Goal: Task Accomplishment & Management: Use online tool/utility

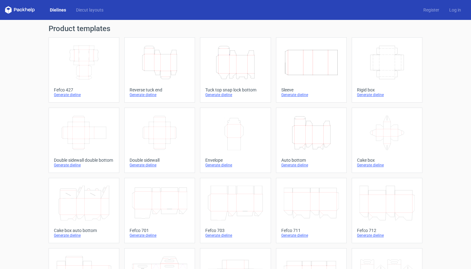
click at [146, 94] on div "Generate dieline" at bounding box center [159, 94] width 60 height 5
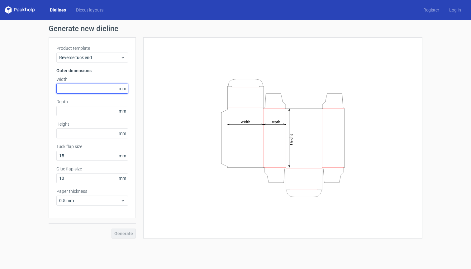
click at [78, 86] on input "text" at bounding box center [92, 89] width 72 height 10
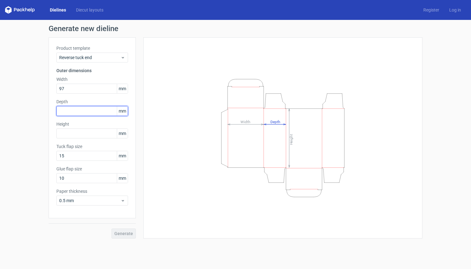
click at [80, 112] on input "text" at bounding box center [92, 111] width 72 height 10
click at [75, 90] on input "97" at bounding box center [92, 89] width 72 height 10
type input "9"
type input "98"
click at [69, 112] on input "text" at bounding box center [92, 111] width 72 height 10
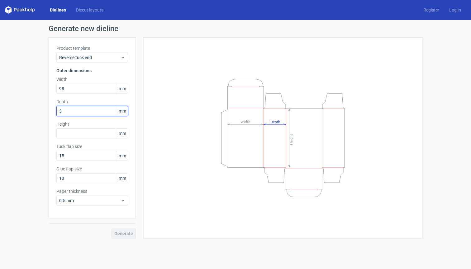
type input "38"
click at [71, 134] on input "text" at bounding box center [92, 134] width 72 height 10
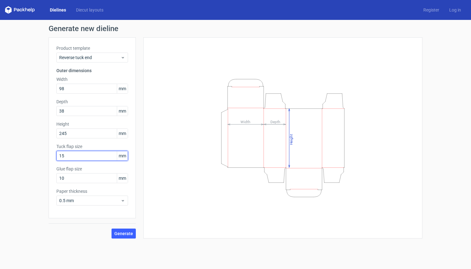
click at [83, 155] on input "15" at bounding box center [92, 156] width 72 height 10
click at [120, 227] on span "Generate" at bounding box center [123, 234] width 19 height 4
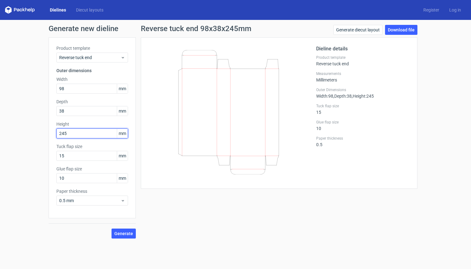
click at [68, 132] on input "245" at bounding box center [92, 134] width 72 height 10
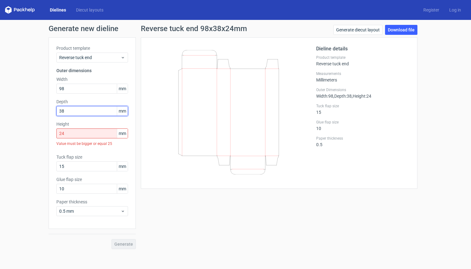
click at [93, 108] on input "38" at bounding box center [92, 111] width 72 height 10
click at [88, 132] on input "24" at bounding box center [92, 134] width 72 height 10
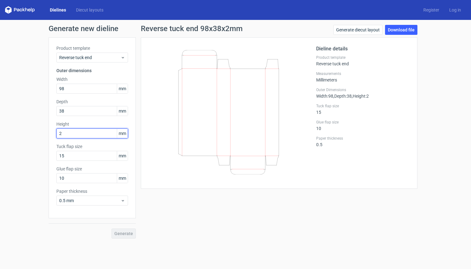
type input "25"
click at [130, 227] on span "Generate" at bounding box center [123, 234] width 19 height 4
click at [360, 29] on link "Download file" at bounding box center [401, 30] width 32 height 10
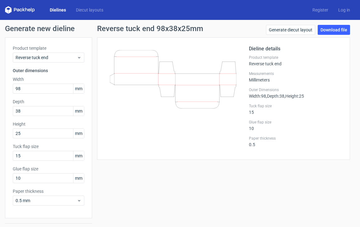
click at [234, 117] on div at bounding box center [177, 98] width 144 height 107
click at [330, 33] on link "Download file" at bounding box center [334, 30] width 32 height 10
click at [302, 30] on link "Generate diecut layout" at bounding box center [290, 30] width 49 height 10
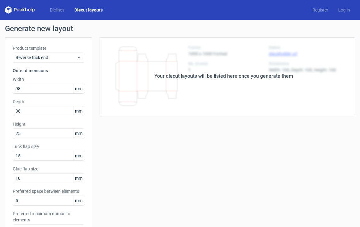
click at [273, 64] on div "Your diecut layouts will be listed here once you generate them" at bounding box center [223, 76] width 263 height 78
click at [260, 82] on div "Your diecut layouts will be listed here once you generate them" at bounding box center [223, 76] width 263 height 78
click at [215, 82] on div "Your diecut layouts will be listed here once you generate them" at bounding box center [223, 76] width 263 height 78
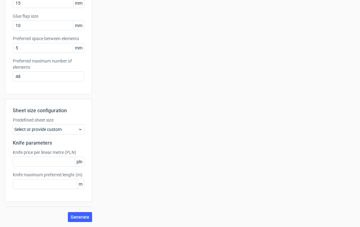
scroll to position [153, 0]
click at [74, 215] on span "Generate" at bounding box center [80, 217] width 19 height 4
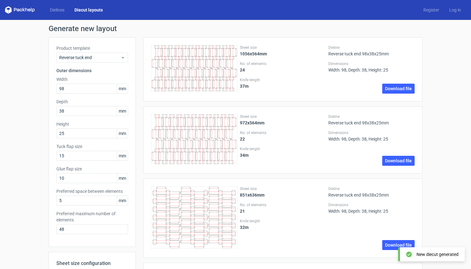
scroll to position [0, 0]
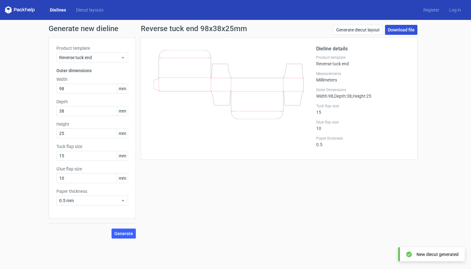
click at [360, 30] on link "Download file" at bounding box center [401, 30] width 32 height 10
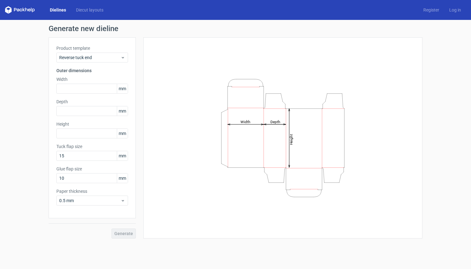
click at [50, 10] on link "Dielines" at bounding box center [58, 10] width 26 height 6
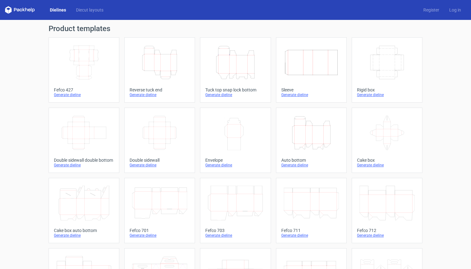
click at [212, 75] on icon "Height Depth Width" at bounding box center [235, 62] width 55 height 35
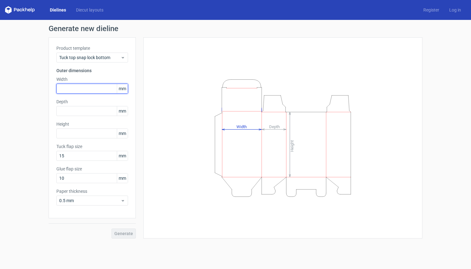
click at [92, 87] on input "text" at bounding box center [92, 89] width 72 height 10
type input "75"
click at [94, 108] on input "text" at bounding box center [92, 111] width 72 height 10
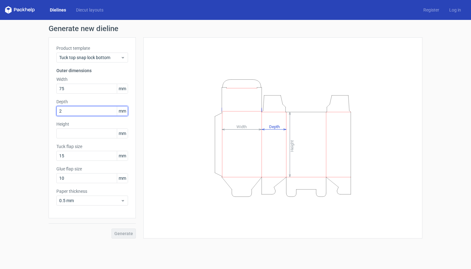
type input "27"
click at [88, 133] on input "text" at bounding box center [92, 134] width 72 height 10
type input "41"
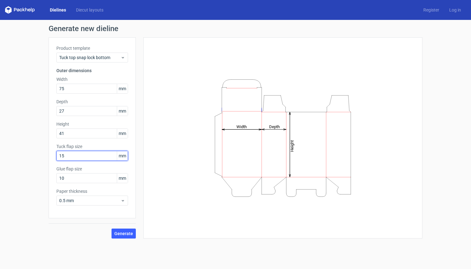
click at [87, 157] on input "15" at bounding box center [92, 156] width 72 height 10
click at [114, 227] on button "Generate" at bounding box center [123, 234] width 24 height 10
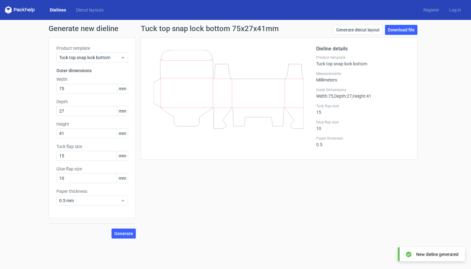
drag, startPoint x: 240, startPoint y: 110, endPoint x: 217, endPoint y: 110, distance: 23.0
click at [217, 110] on icon at bounding box center [228, 89] width 150 height 79
click at [360, 28] on link "Download file" at bounding box center [401, 30] width 32 height 10
click at [360, 31] on link "Download file" at bounding box center [401, 30] width 32 height 10
click at [360, 58] on label "Product template" at bounding box center [362, 57] width 93 height 5
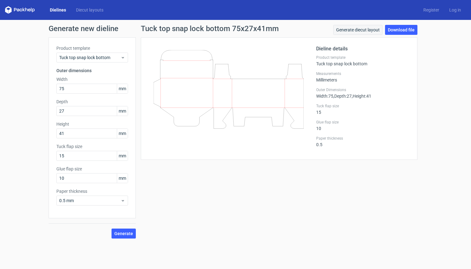
click at [360, 31] on link "Generate diecut layout" at bounding box center [357, 30] width 49 height 10
